Goal: Check status: Check status

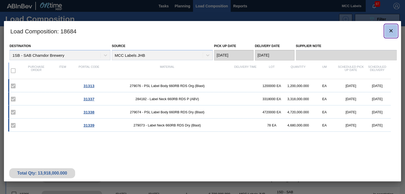
click at [370, 31] on icon "botão de ícone" at bounding box center [391, 31] width 6 height 6
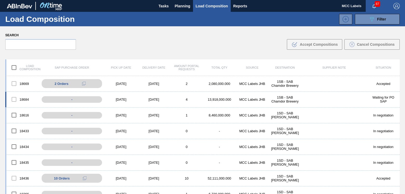
click at [259, 99] on div "MCC Labels JHB" at bounding box center [252, 100] width 33 height 4
click at [231, 99] on div "13,918,000.000" at bounding box center [219, 100] width 33 height 4
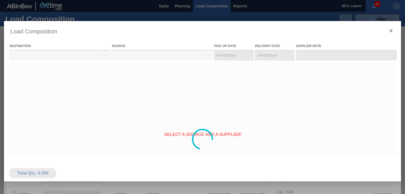
type Date "09/05/2025"
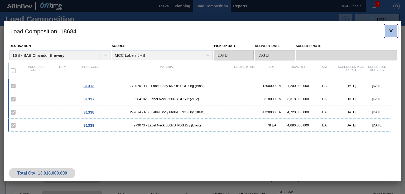
click at [370, 31] on icon "botão de ícone" at bounding box center [390, 30] width 3 height 3
